Goal: Task Accomplishment & Management: Manage account settings

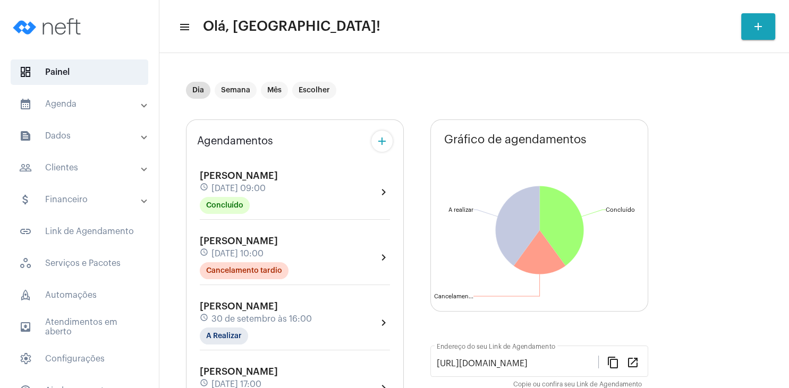
click at [236, 311] on div "Sarah Schmidt Watte schedule 30 de setembro às 16:00 A Realizar" at bounding box center [256, 323] width 112 height 44
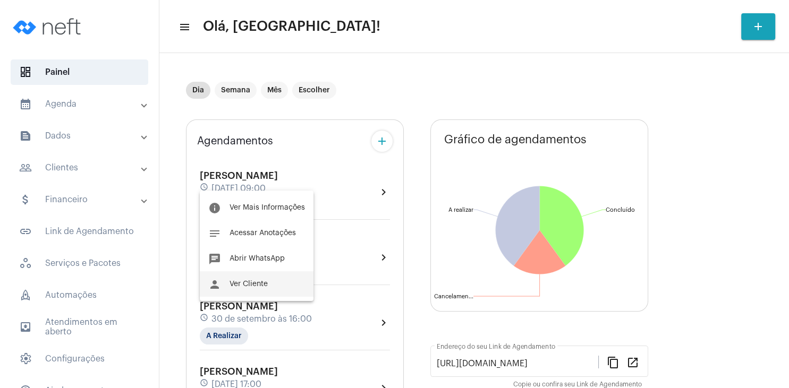
click at [250, 288] on button "person Ver Cliente" at bounding box center [257, 283] width 114 height 25
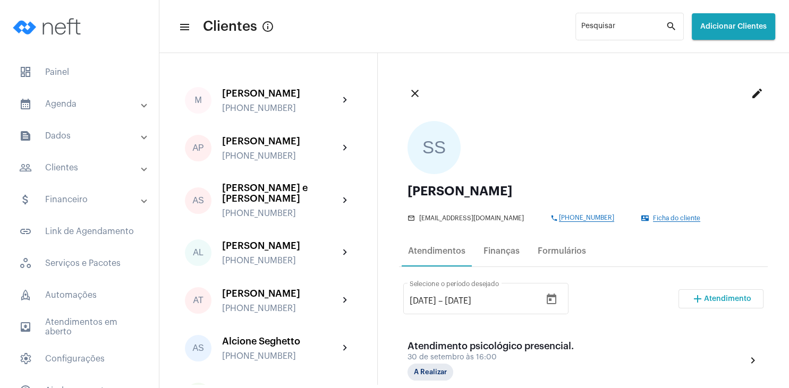
click at [680, 220] on span "Ficha do cliente" at bounding box center [676, 218] width 47 height 7
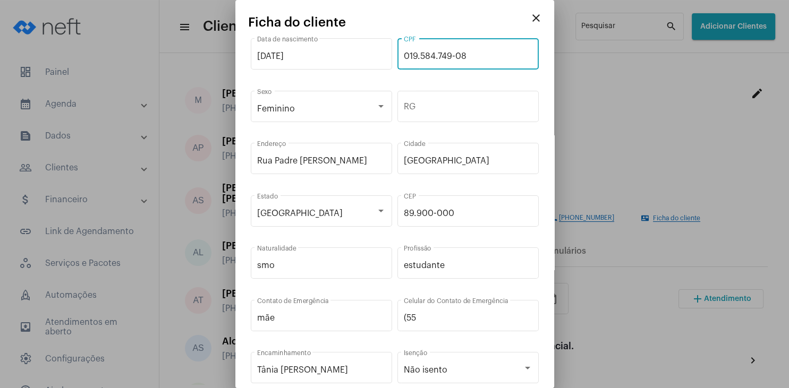
drag, startPoint x: 447, startPoint y: 55, endPoint x: 397, endPoint y: 58, distance: 50.0
click at [404, 58] on input "019.584.749-08" at bounding box center [468, 57] width 129 height 10
click at [534, 18] on mat-icon "close" at bounding box center [536, 18] width 13 height 13
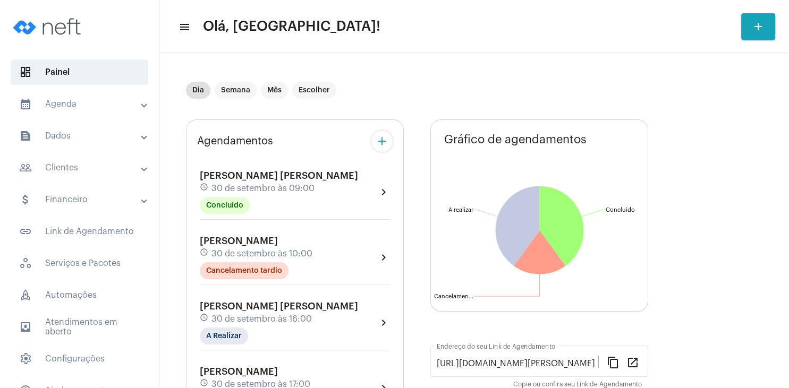
scroll to position [51, 0]
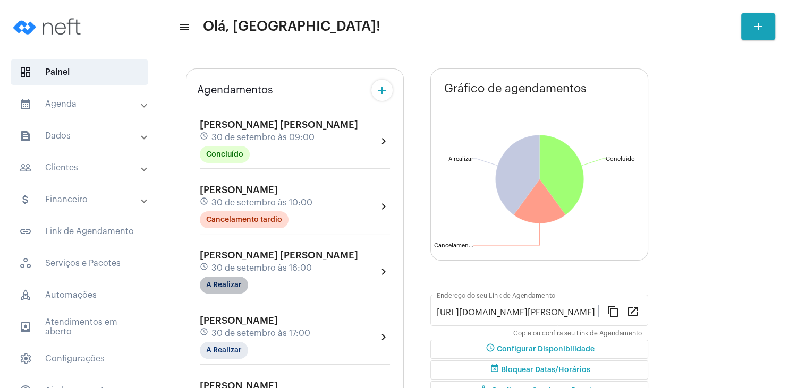
click at [229, 285] on mat-chip "A Realizar" at bounding box center [224, 285] width 48 height 17
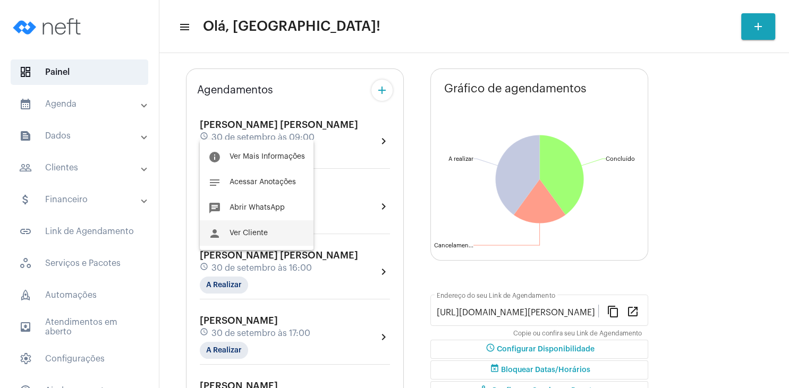
click at [250, 232] on span "Ver Cliente" at bounding box center [248, 232] width 38 height 7
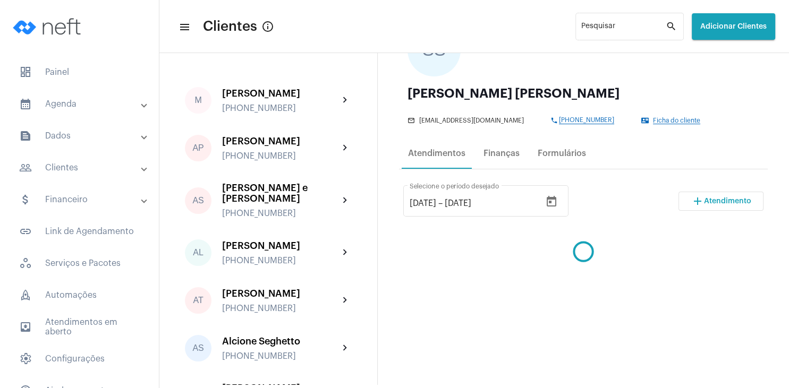
scroll to position [153, 0]
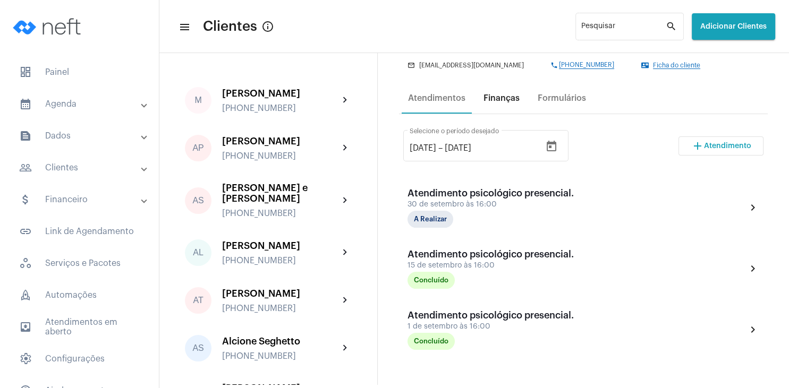
click at [515, 95] on div "Finanças" at bounding box center [501, 98] width 36 height 10
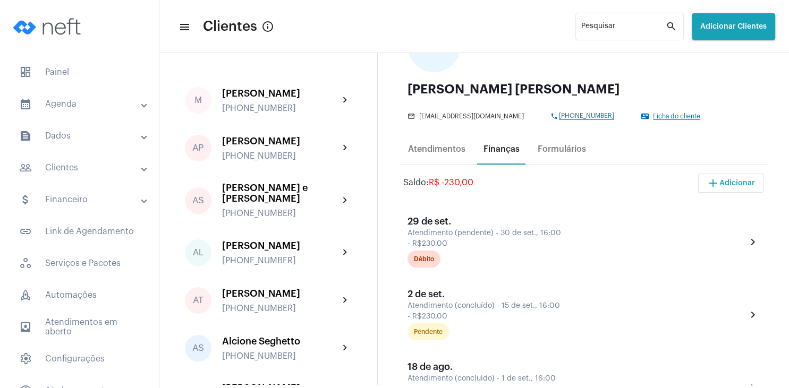
scroll to position [204, 0]
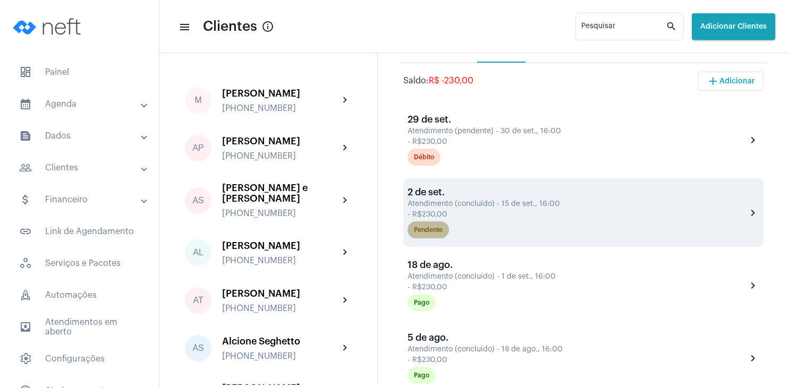
click at [419, 233] on div "Pendente" at bounding box center [428, 230] width 29 height 7
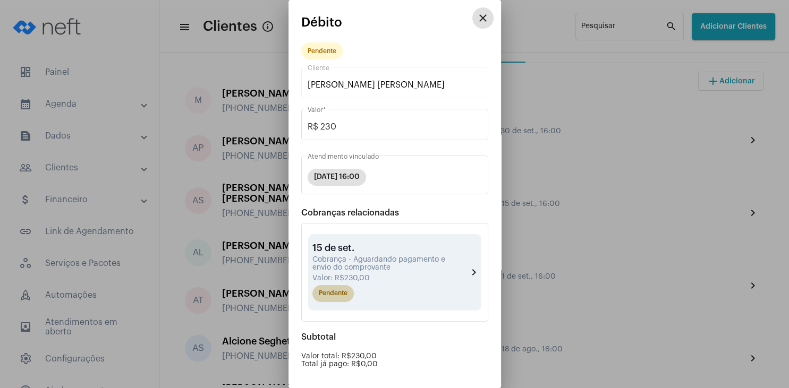
click at [339, 291] on mat-chip "Pendente" at bounding box center [332, 293] width 41 height 17
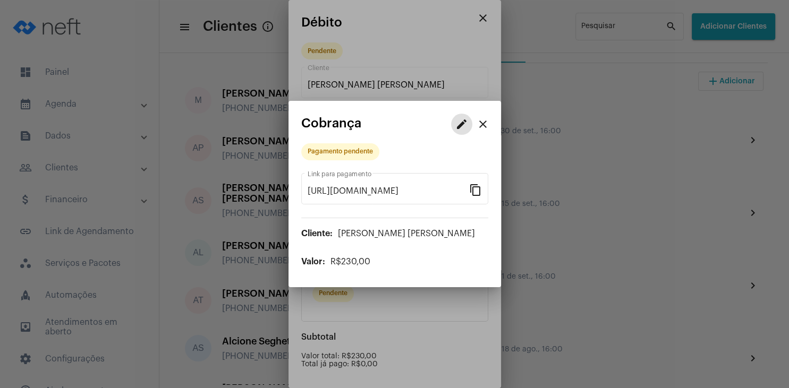
click at [458, 124] on mat-icon "edit" at bounding box center [461, 124] width 13 height 13
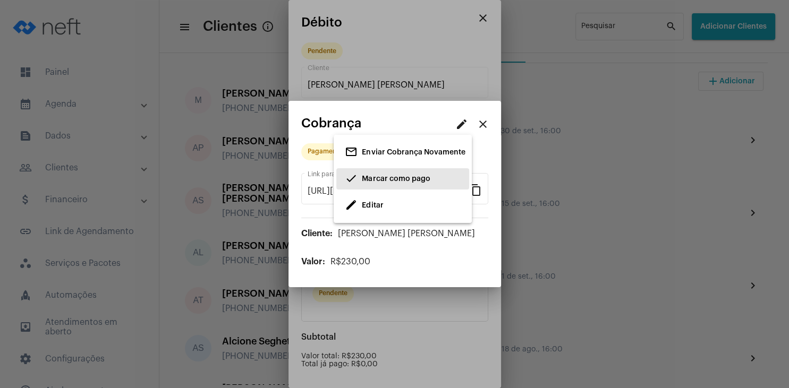
click at [373, 175] on span "done Marcar como pago" at bounding box center [387, 178] width 85 height 19
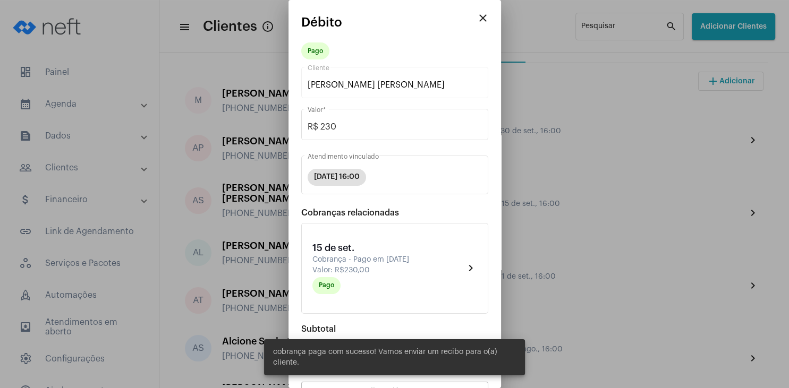
click at [481, 18] on mat-icon "close" at bounding box center [482, 18] width 13 height 13
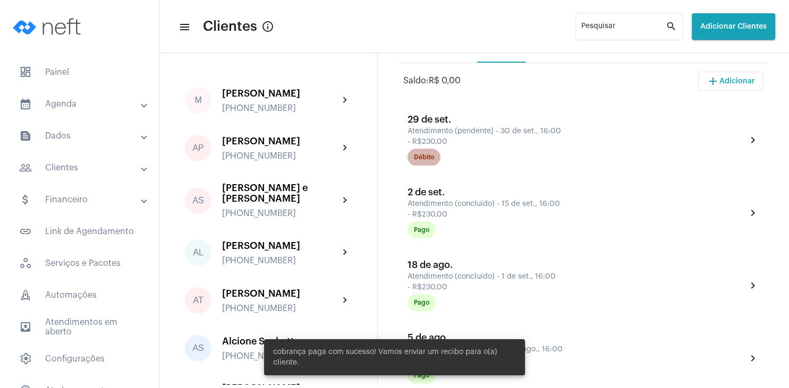
click at [429, 158] on div "Débito" at bounding box center [424, 157] width 20 height 7
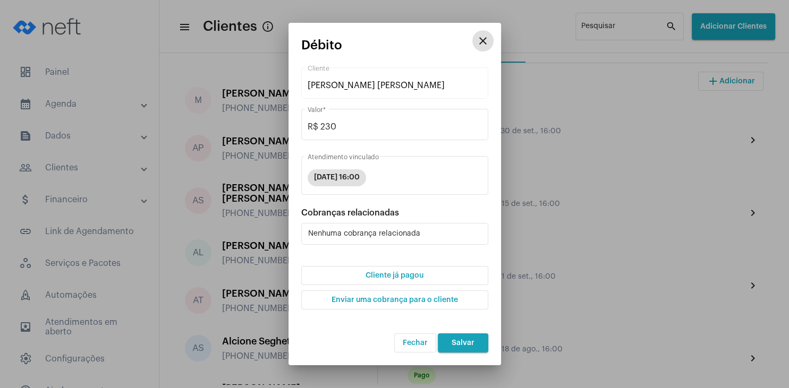
click at [390, 278] on span "Cliente já pagou" at bounding box center [394, 275] width 58 height 7
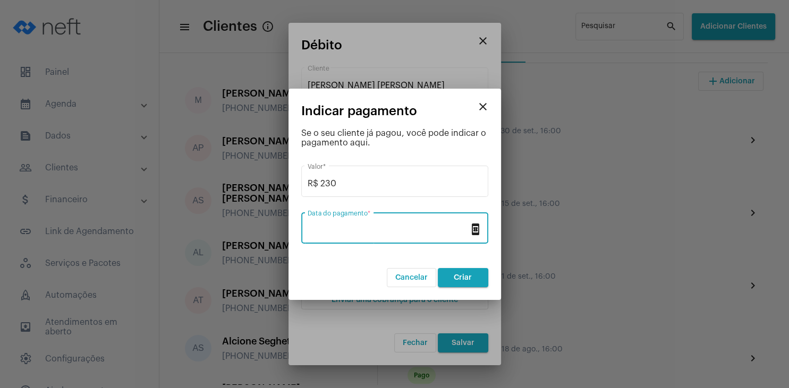
click at [368, 233] on input "Data do pagamento *" at bounding box center [388, 231] width 161 height 10
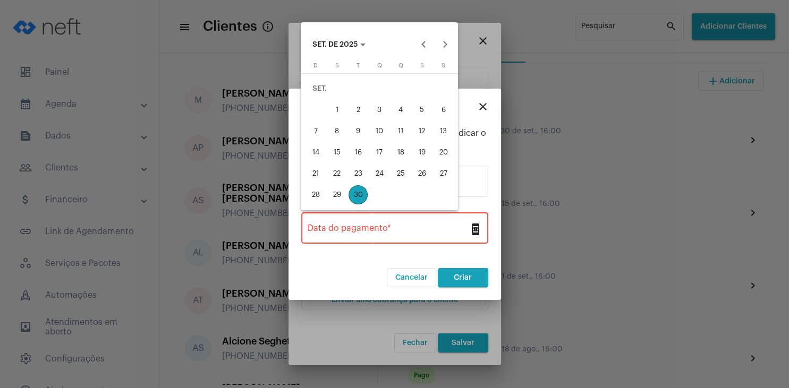
click at [358, 193] on div "30" at bounding box center [357, 194] width 19 height 19
type input "[DATE]"
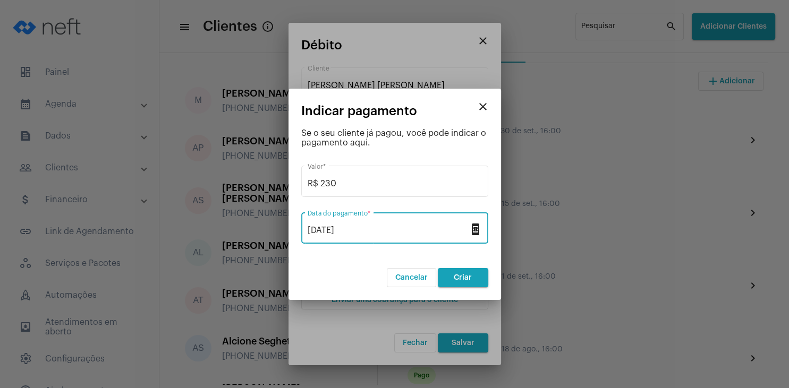
click at [460, 272] on button "Criar" at bounding box center [463, 277] width 50 height 19
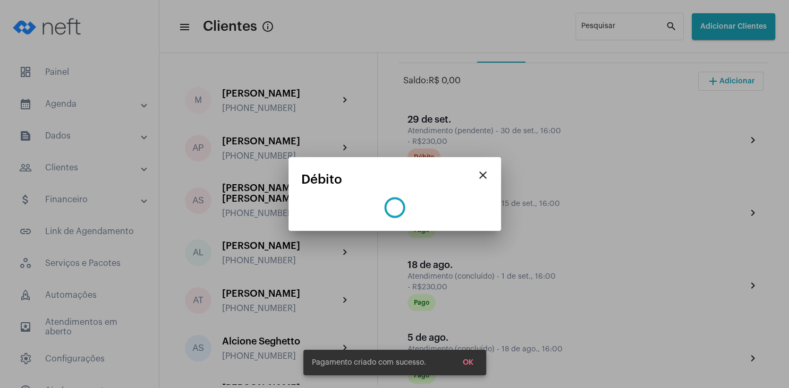
click at [471, 362] on span "OK" at bounding box center [468, 362] width 11 height 7
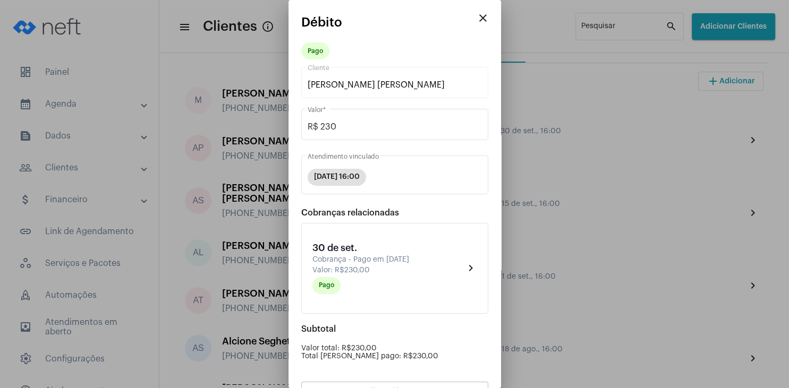
scroll to position [93, 0]
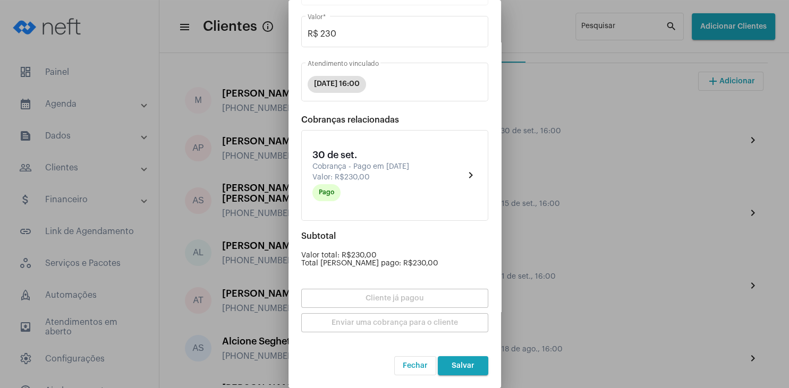
click at [466, 368] on span "Salvar" at bounding box center [463, 365] width 23 height 7
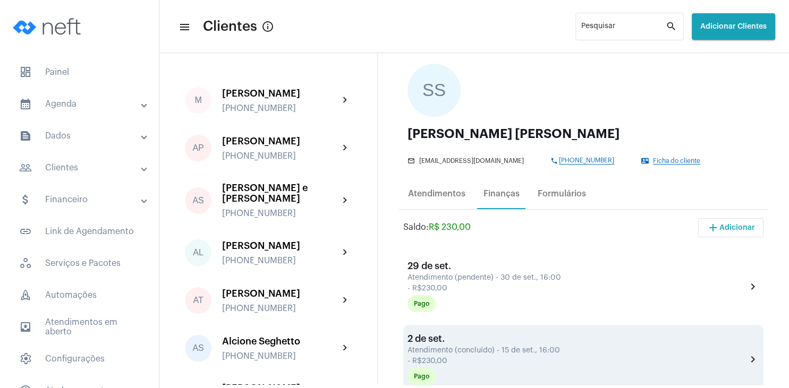
scroll to position [51, 0]
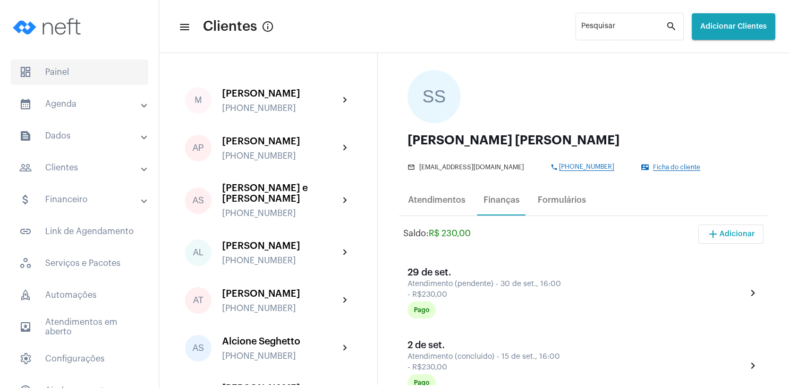
click at [65, 76] on span "dashboard Painel" at bounding box center [80, 71] width 138 height 25
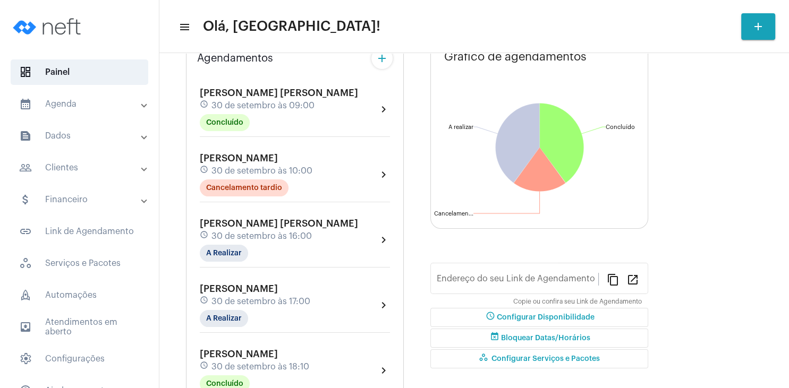
type input "[URL][DOMAIN_NAME][PERSON_NAME]"
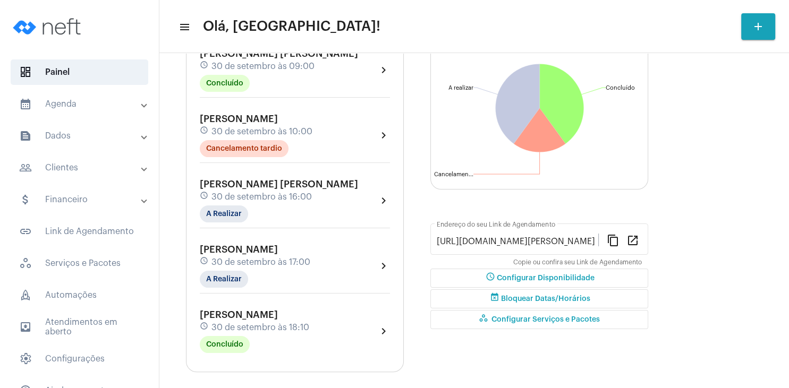
scroll to position [153, 0]
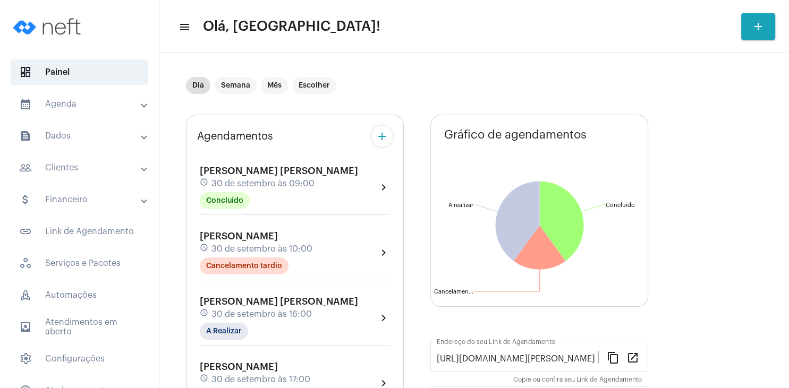
scroll to position [0, 0]
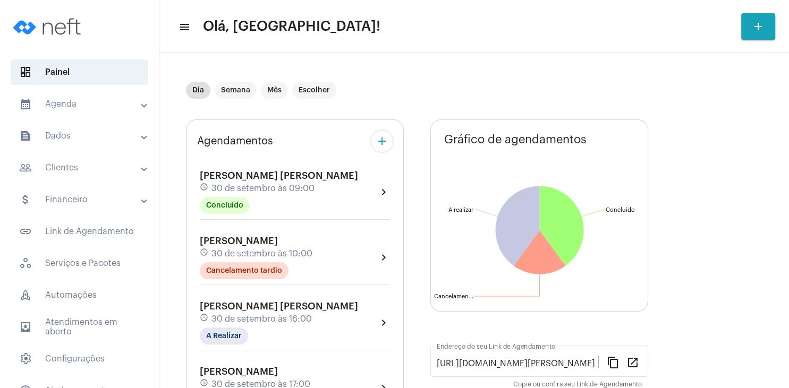
click at [254, 181] on div "[PERSON_NAME] [PERSON_NAME] schedule 30 de setembro às 09:00 Concluído" at bounding box center [279, 193] width 158 height 44
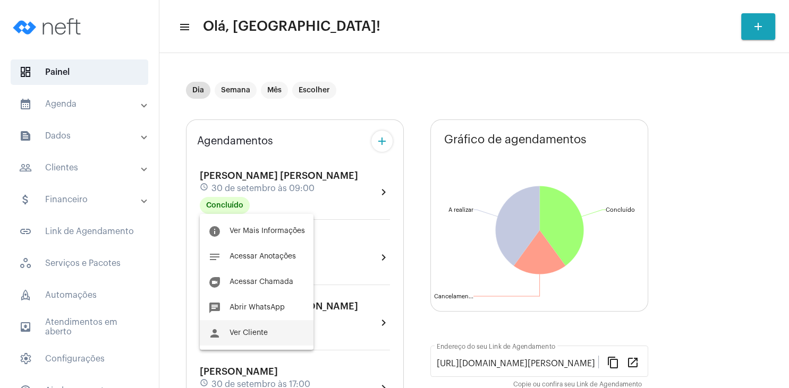
click at [253, 324] on button "person Ver Cliente" at bounding box center [257, 332] width 114 height 25
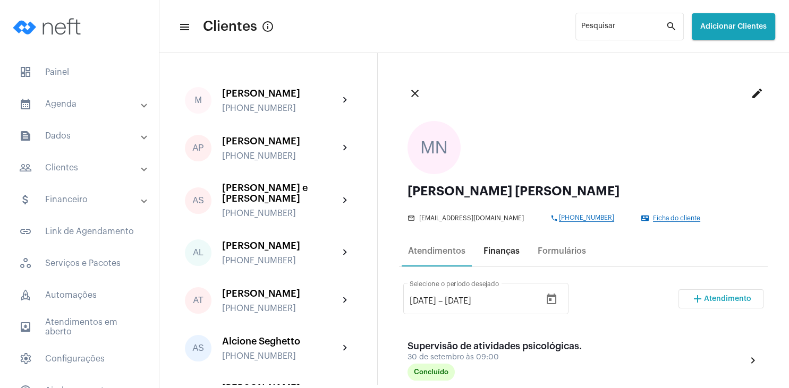
click at [493, 252] on div "Finanças" at bounding box center [501, 251] width 36 height 10
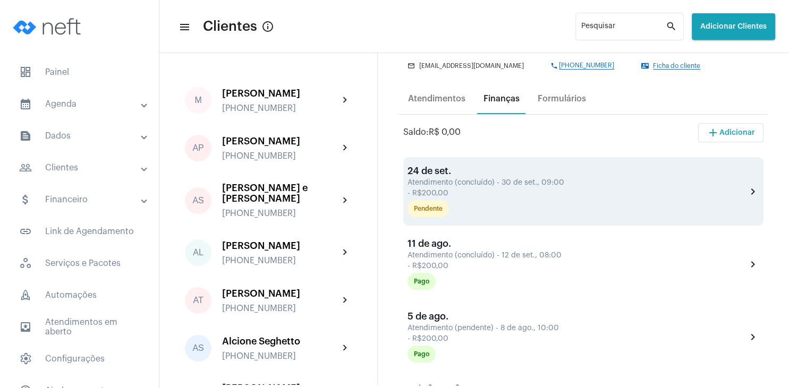
scroll to position [153, 0]
click at [443, 210] on mat-chip "Pendente" at bounding box center [427, 208] width 41 height 17
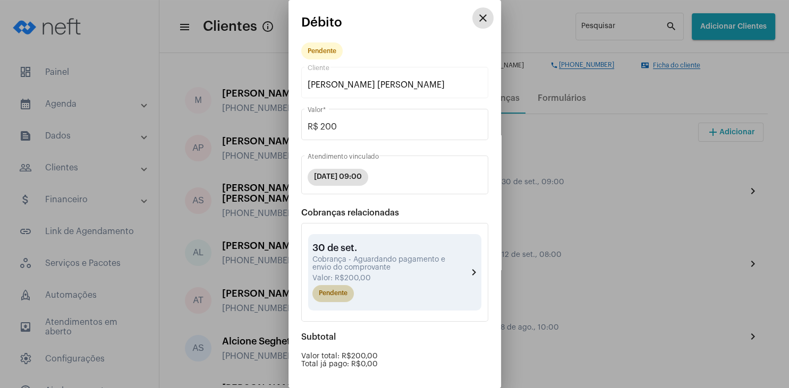
click at [330, 291] on mat-chip "Pendente" at bounding box center [332, 293] width 41 height 17
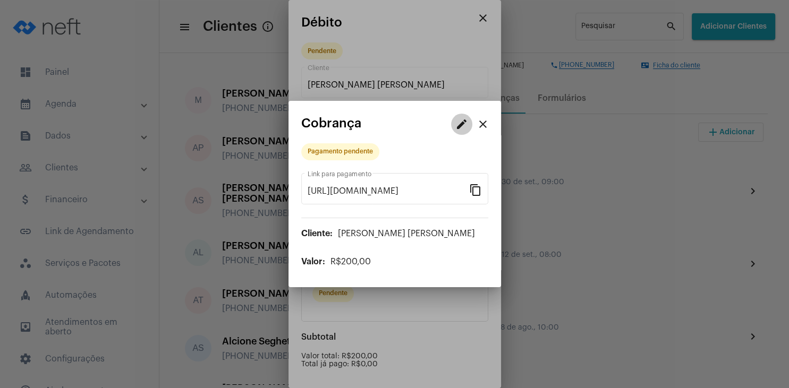
click at [458, 125] on mat-icon "edit" at bounding box center [461, 124] width 13 height 13
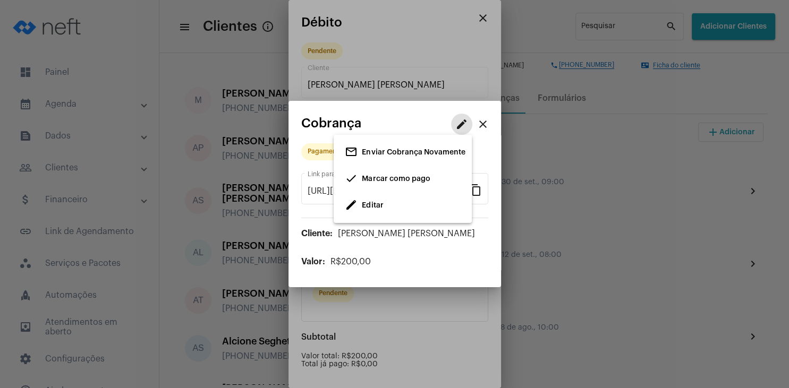
click at [390, 177] on span "Marcar como pago" at bounding box center [396, 178] width 68 height 7
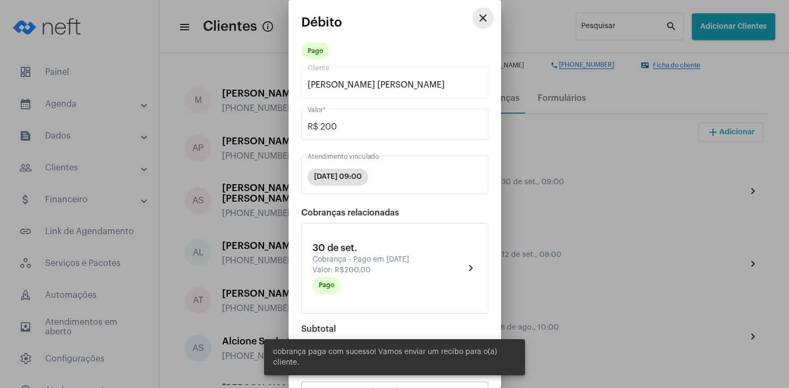
click at [484, 20] on mat-icon "close" at bounding box center [482, 18] width 13 height 13
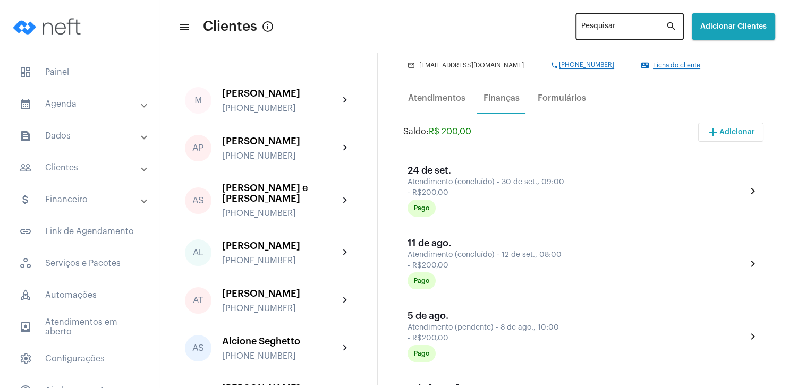
click at [581, 28] on input "Pesquisar" at bounding box center [623, 28] width 84 height 8
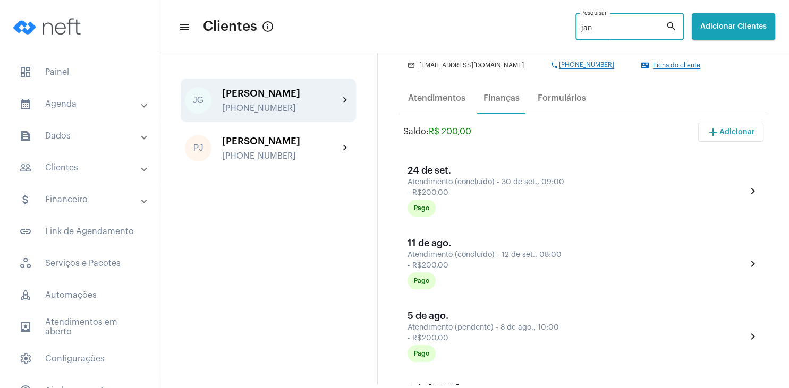
type input "jan"
click at [290, 108] on div "[PHONE_NUMBER]" at bounding box center [280, 109] width 117 height 10
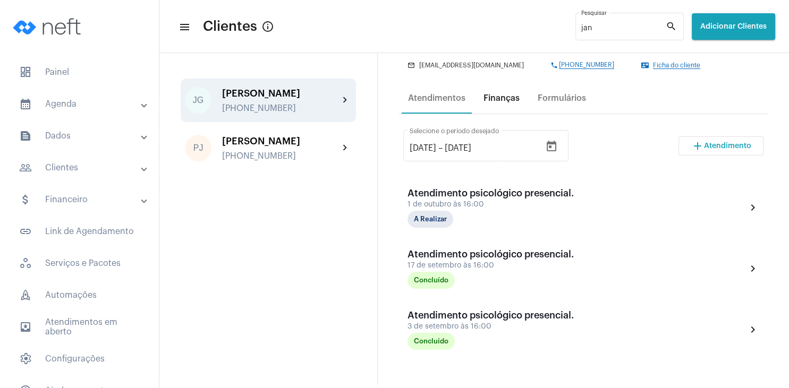
click at [510, 103] on div "Finanças" at bounding box center [501, 98] width 36 height 10
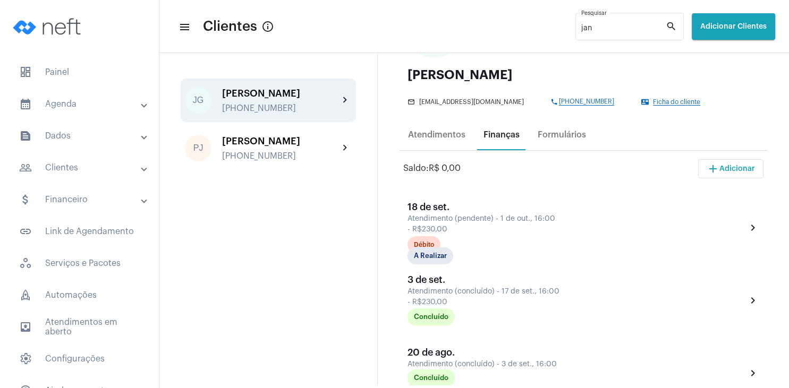
scroll to position [153, 0]
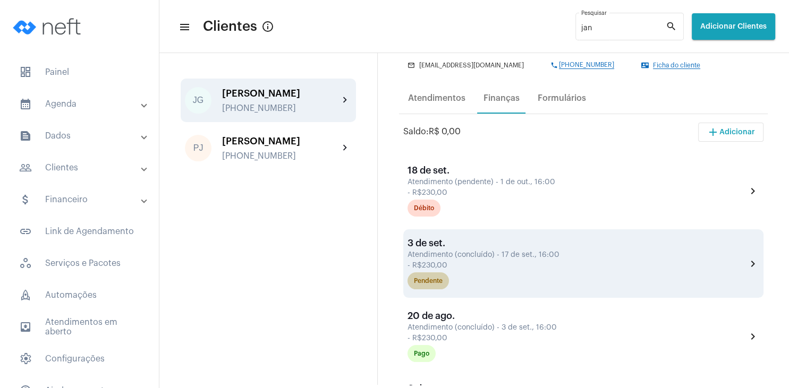
click at [438, 283] on div "Pendente" at bounding box center [428, 281] width 29 height 7
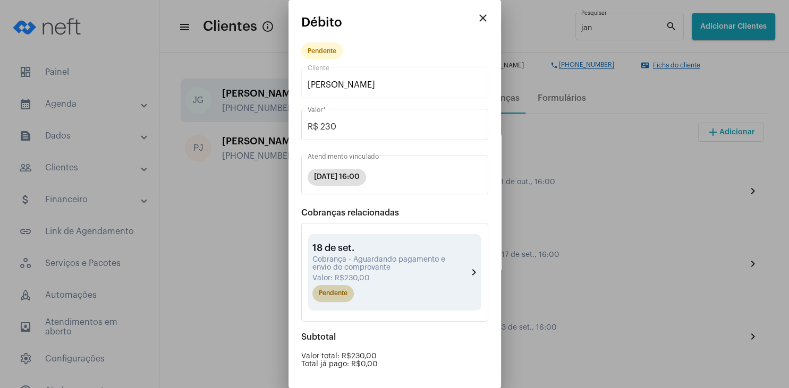
click at [336, 285] on div "Pendente" at bounding box center [390, 293] width 160 height 21
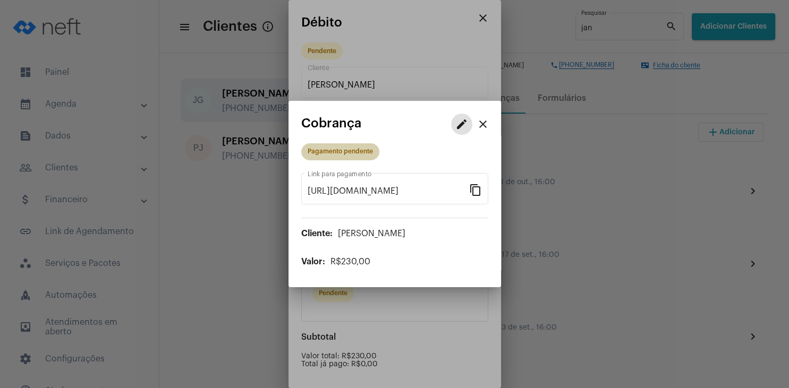
click at [367, 153] on div "Pagamento pendente" at bounding box center [340, 151] width 65 height 7
click at [458, 123] on mat-icon "edit" at bounding box center [461, 124] width 13 height 13
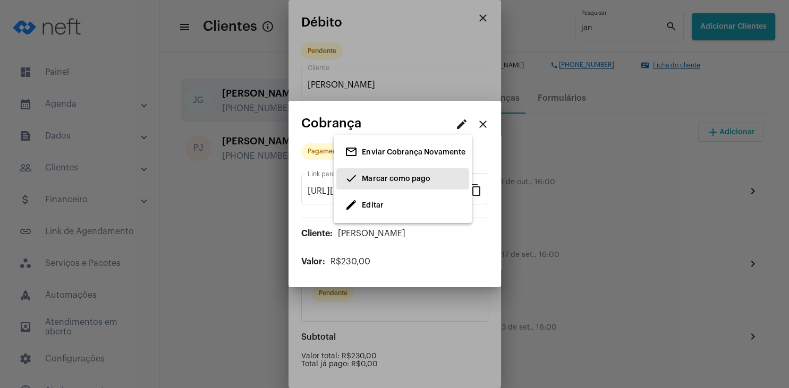
click at [386, 182] on span "Marcar como pago" at bounding box center [396, 178] width 68 height 7
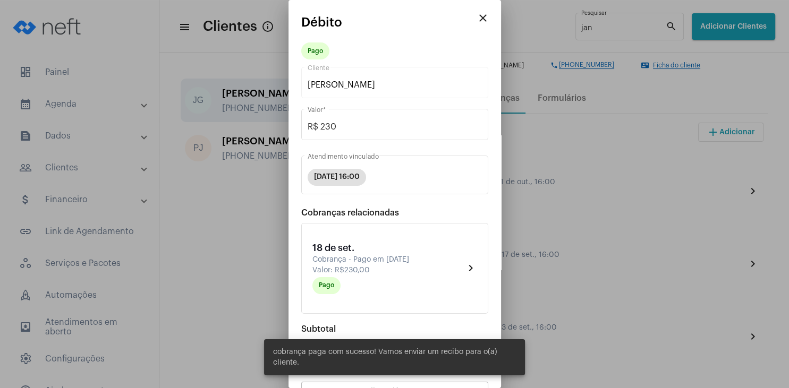
click at [483, 21] on mat-icon "close" at bounding box center [482, 18] width 13 height 13
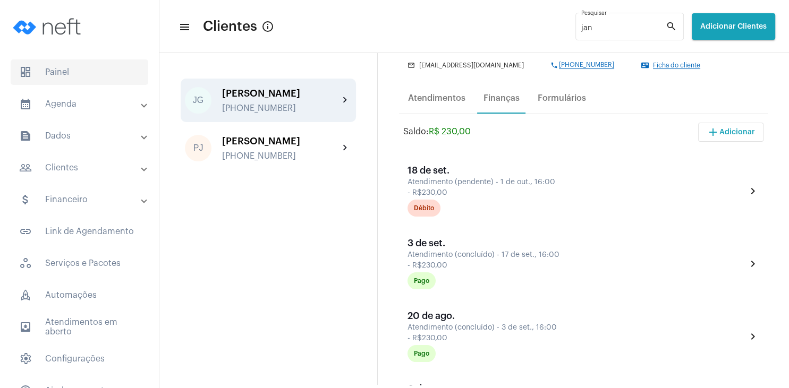
click at [63, 67] on span "dashboard Painel" at bounding box center [80, 71] width 138 height 25
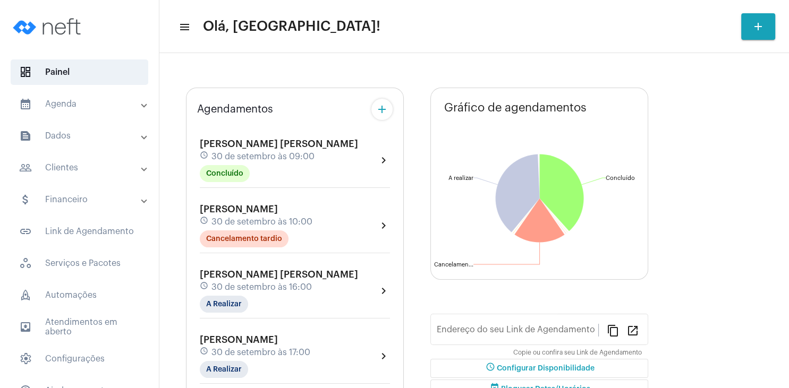
click at [248, 156] on span "30 de setembro às 09:00" at bounding box center [262, 157] width 103 height 10
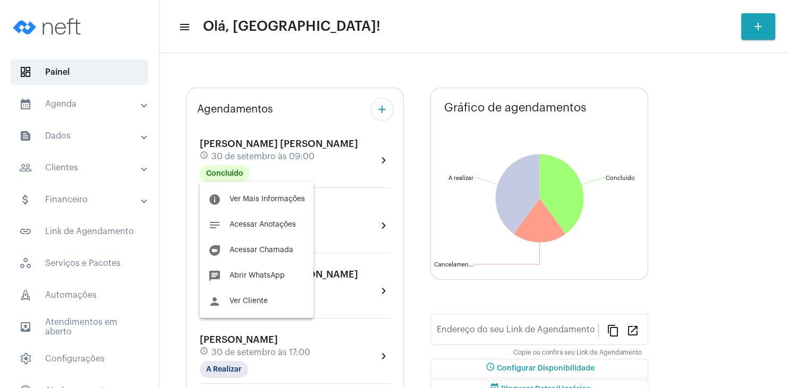
type input "[URL][DOMAIN_NAME][PERSON_NAME]"
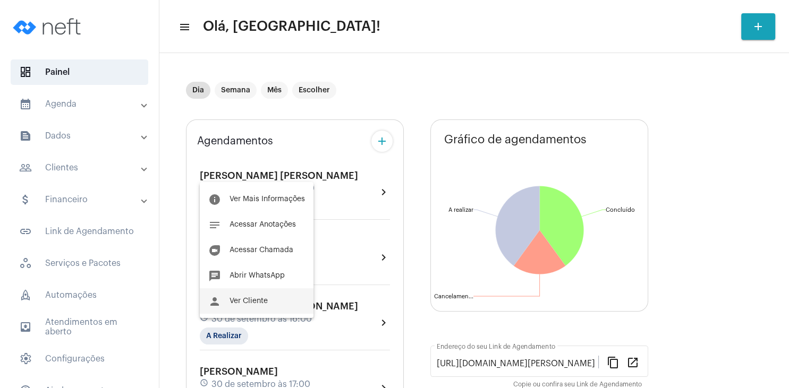
click at [264, 301] on span "Ver Cliente" at bounding box center [248, 300] width 38 height 7
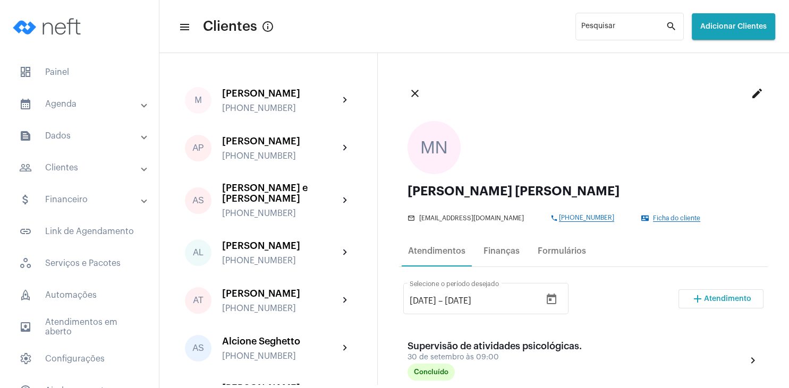
click at [663, 215] on div "contact_mail Ficha do cliente" at bounding box center [697, 218] width 113 height 7
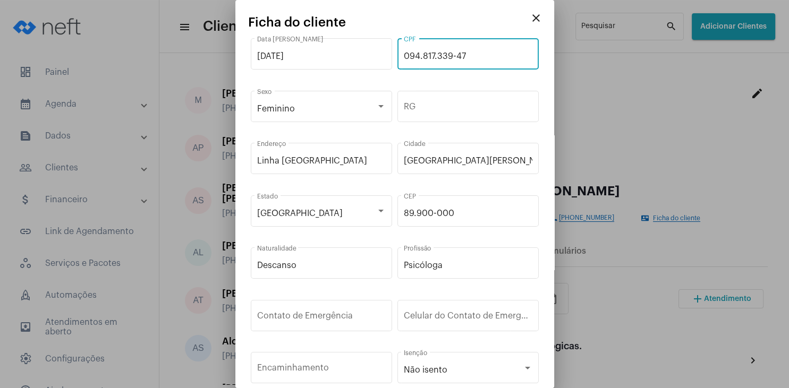
drag, startPoint x: 478, startPoint y: 58, endPoint x: 377, endPoint y: 55, distance: 100.4
click at [404, 55] on input "094.817.339-47" at bounding box center [468, 57] width 129 height 10
click at [600, 239] on div at bounding box center [394, 194] width 789 height 388
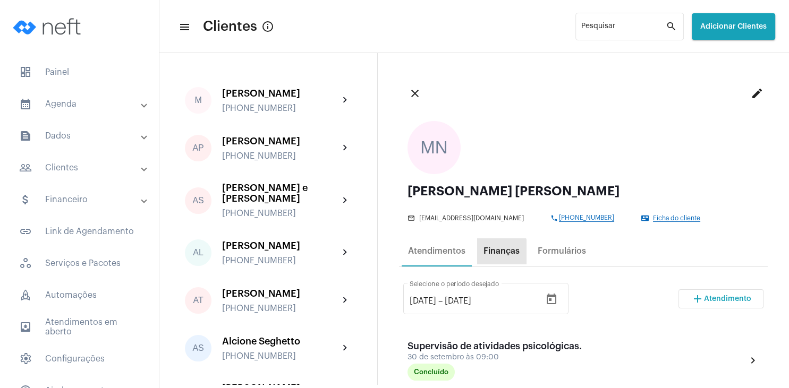
click at [501, 255] on div "Finanças" at bounding box center [501, 251] width 36 height 10
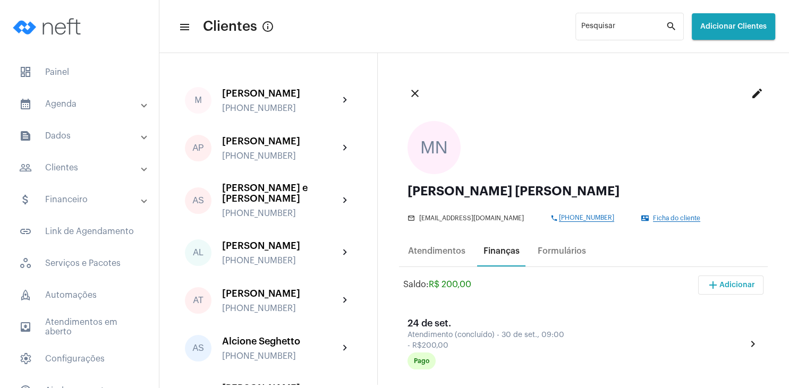
scroll to position [153, 0]
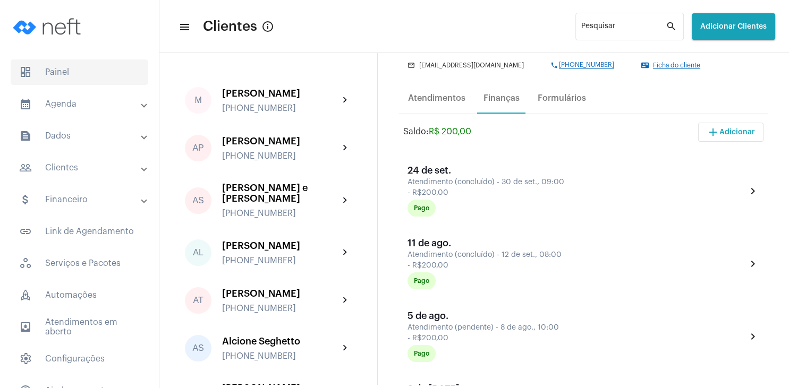
click at [68, 65] on span "dashboard Painel" at bounding box center [80, 71] width 138 height 25
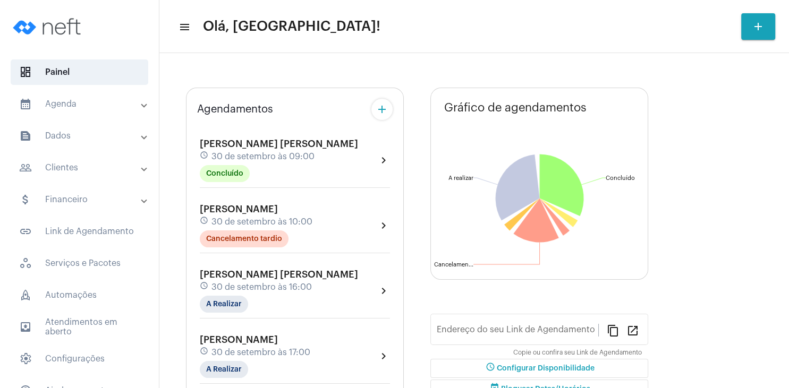
type input "[URL][DOMAIN_NAME][PERSON_NAME]"
